Goal: Information Seeking & Learning: Learn about a topic

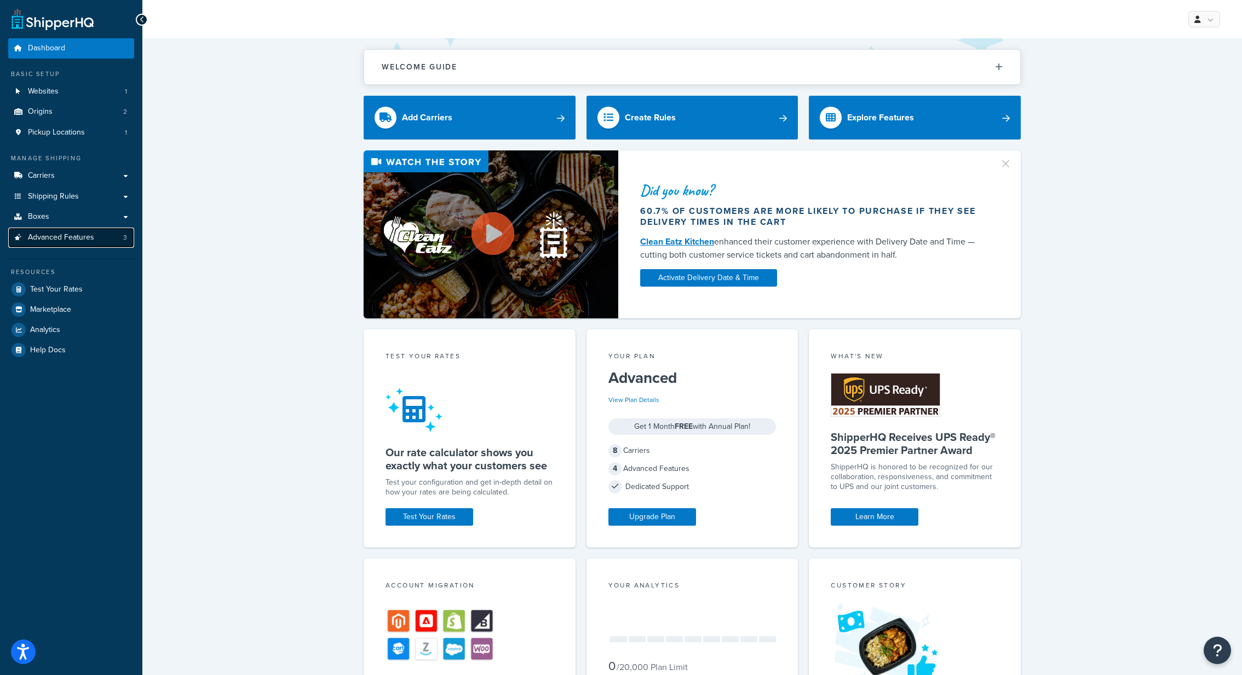
click at [62, 239] on span "Advanced Features" at bounding box center [61, 237] width 66 height 9
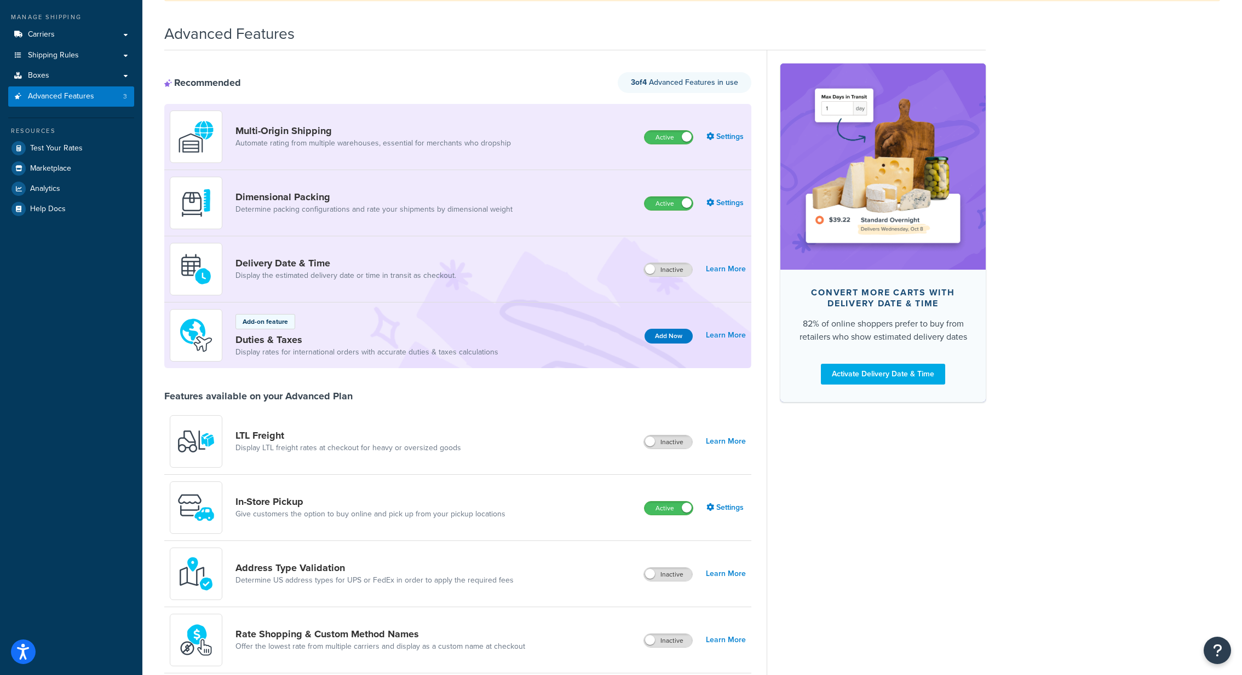
scroll to position [153, 0]
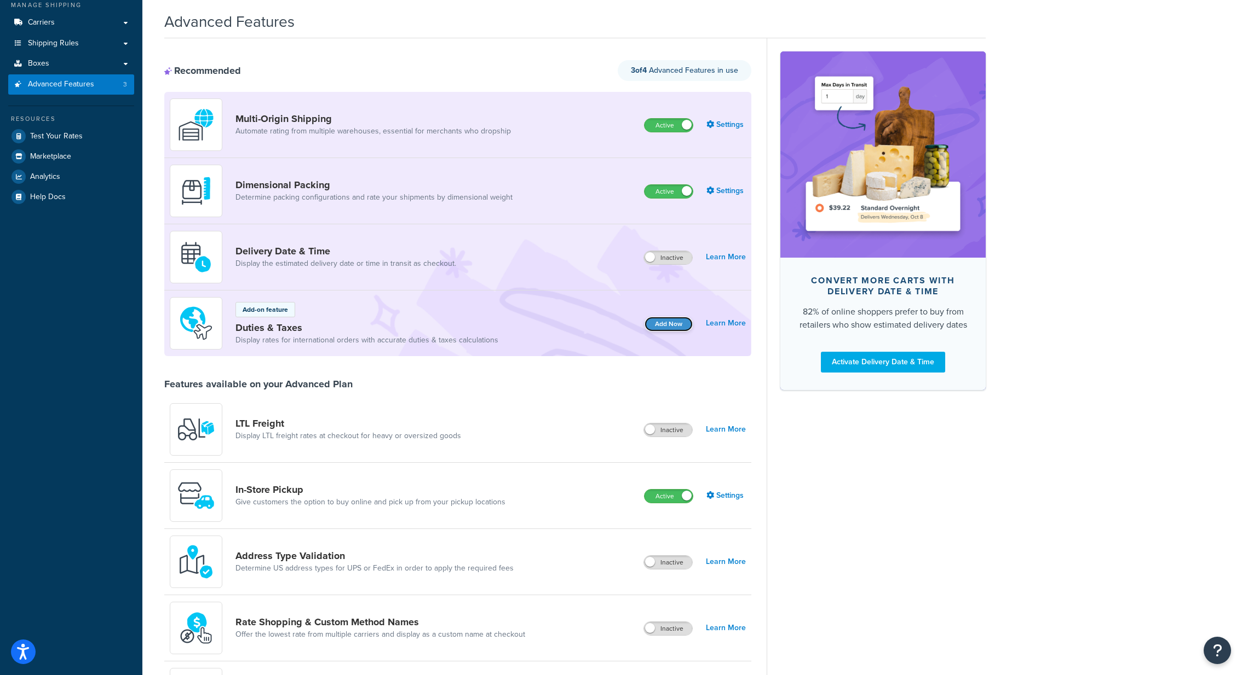
click at [657, 326] on button "Add Now" at bounding box center [668, 324] width 48 height 15
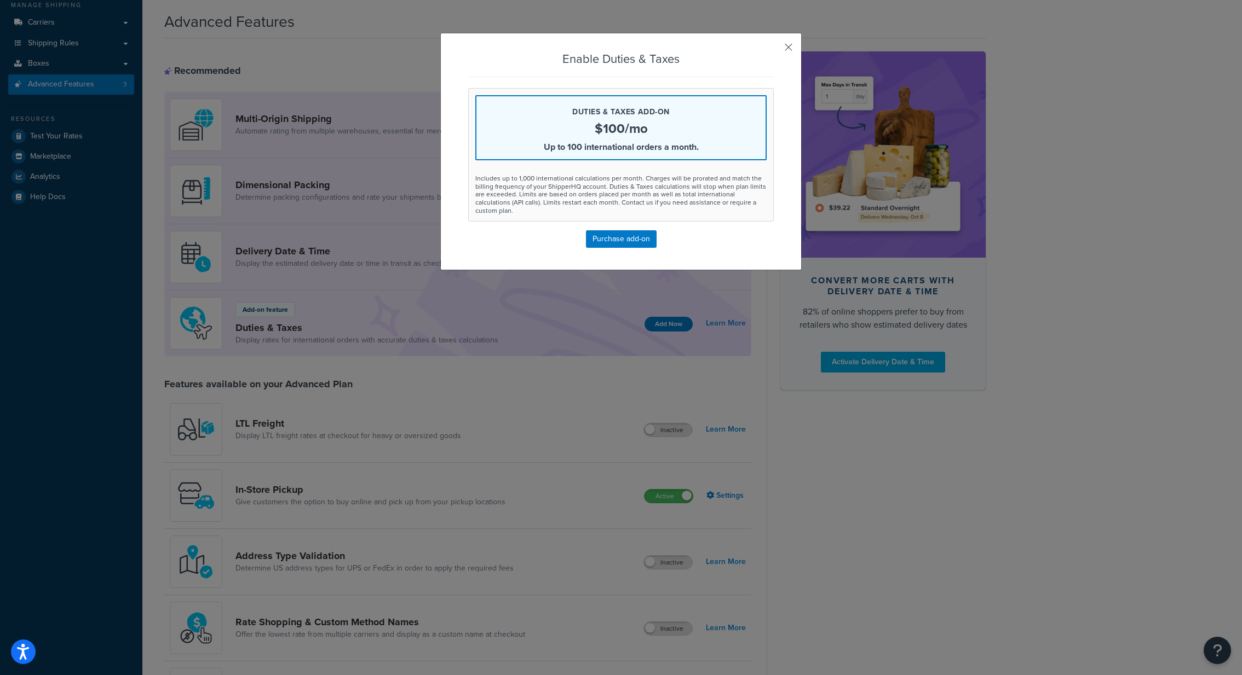
click at [773, 50] on button "button" at bounding box center [772, 51] width 3 height 3
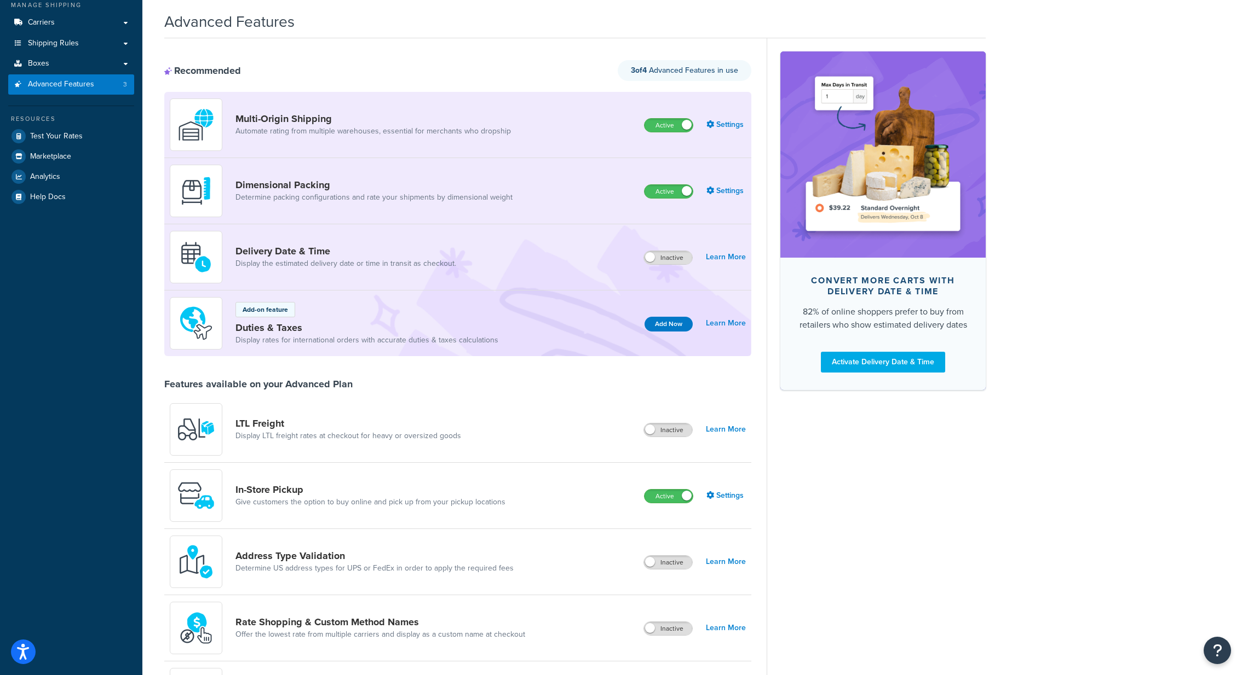
scroll to position [0, 0]
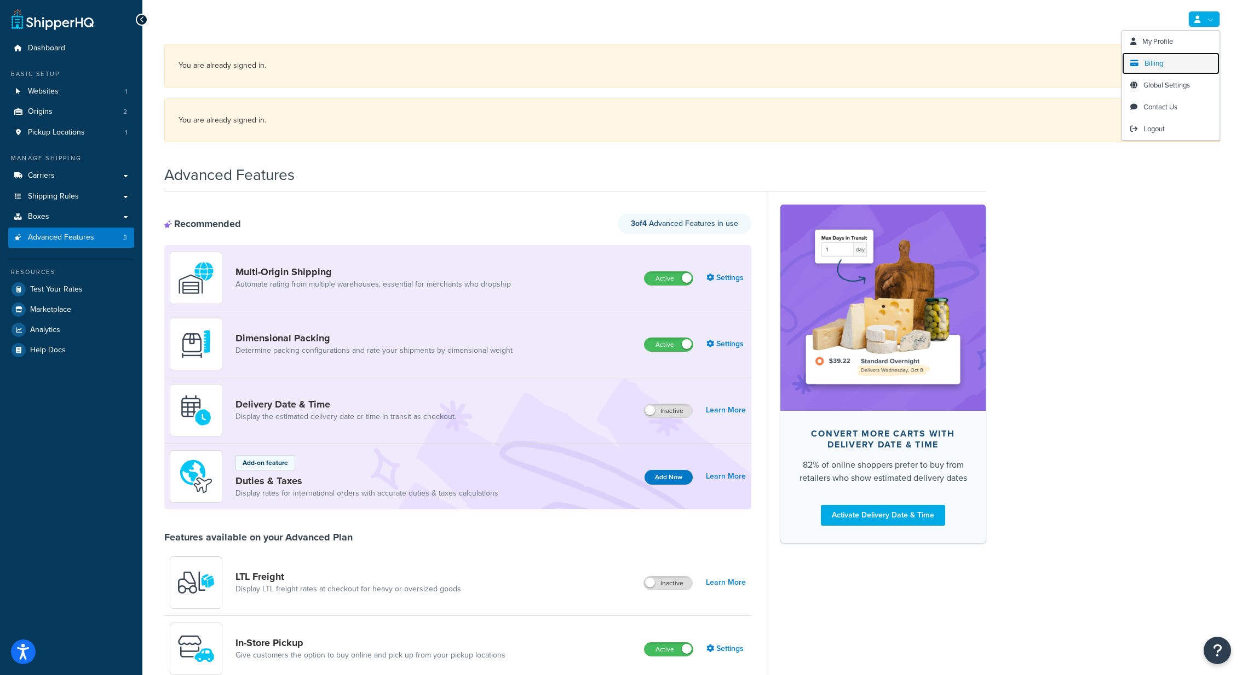
click at [1149, 61] on span "Billing" at bounding box center [1153, 63] width 19 height 10
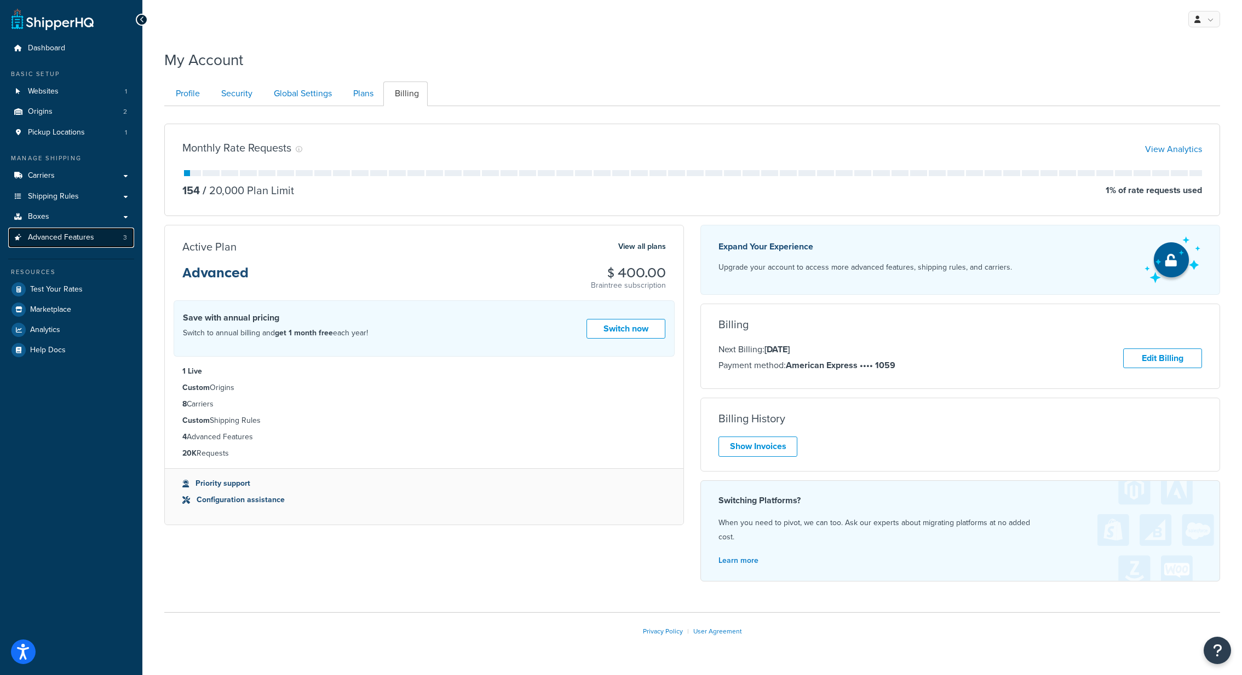
click at [80, 235] on span "Advanced Features" at bounding box center [61, 237] width 66 height 9
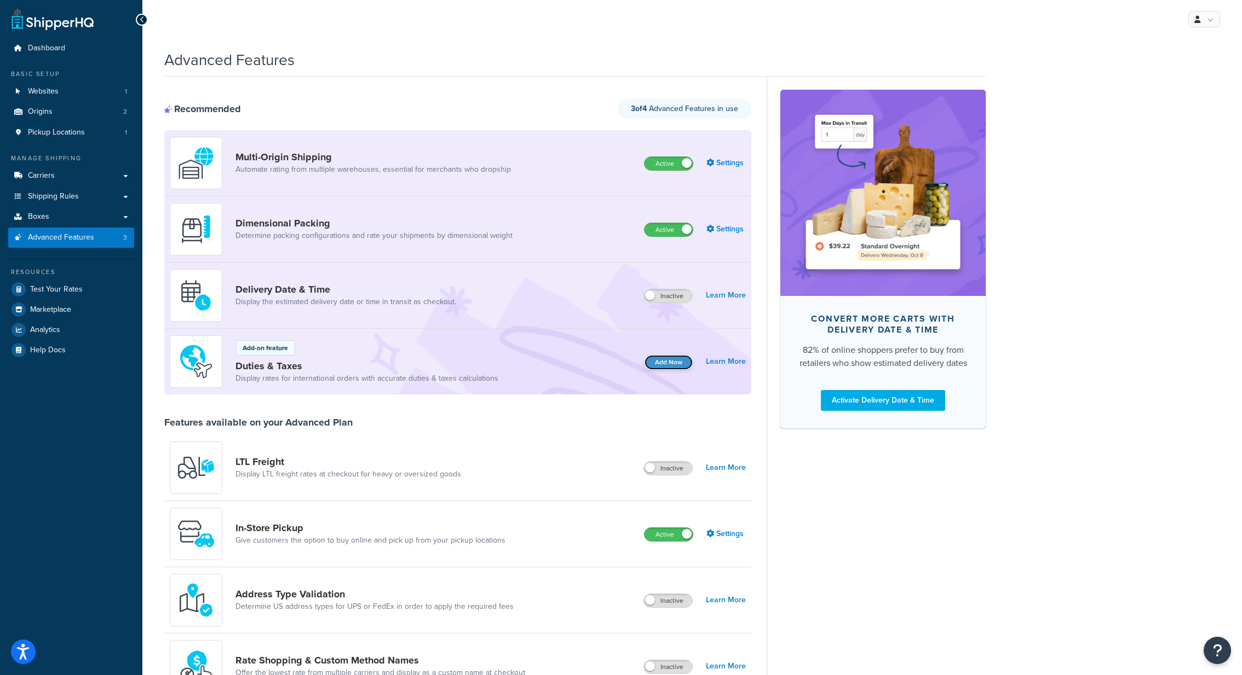
click at [672, 362] on button "Add Now" at bounding box center [668, 362] width 48 height 15
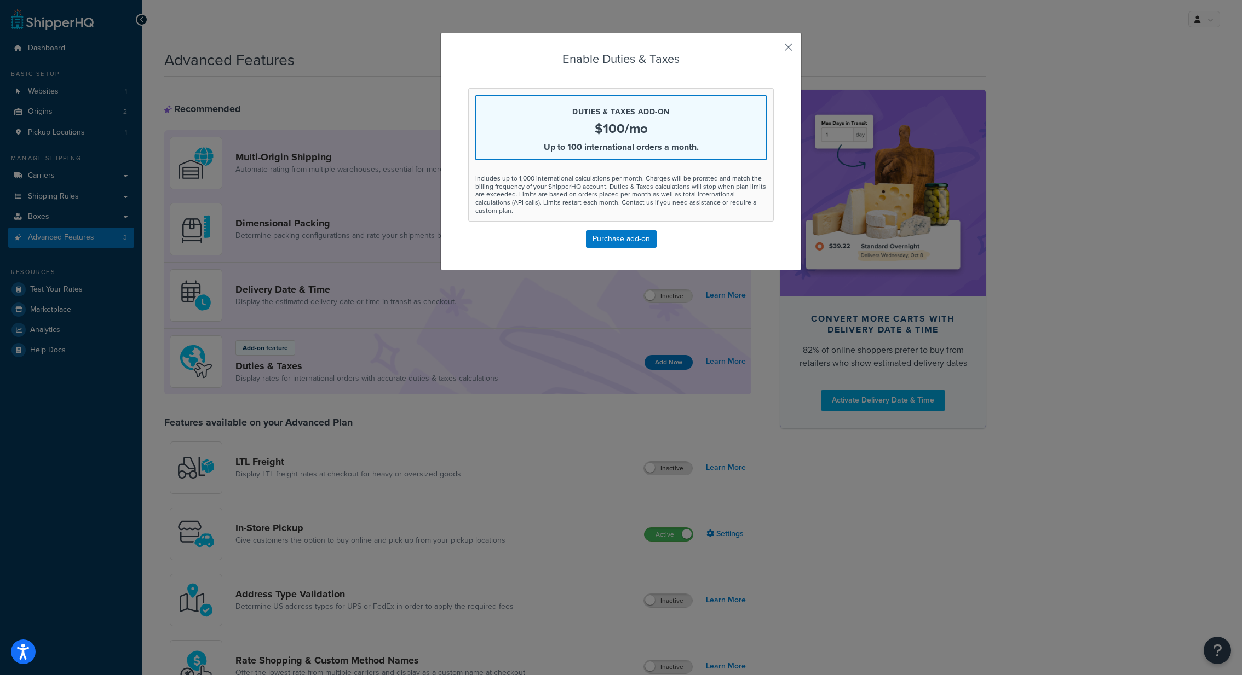
click at [773, 50] on button "button" at bounding box center [772, 51] width 3 height 3
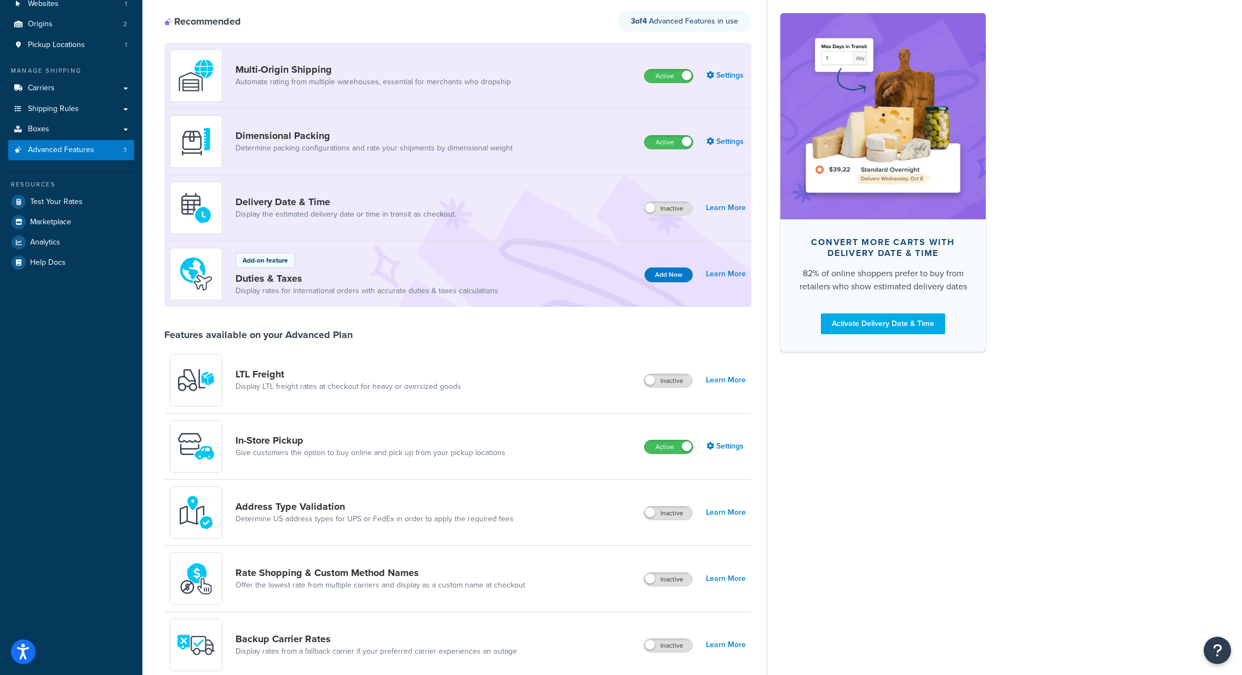
scroll to position [89, 0]
click at [866, 523] on div "Convert more carts with delivery date & time 82% of online shoppers prefer to b…" at bounding box center [875, 485] width 219 height 994
